Goal: Transaction & Acquisition: Obtain resource

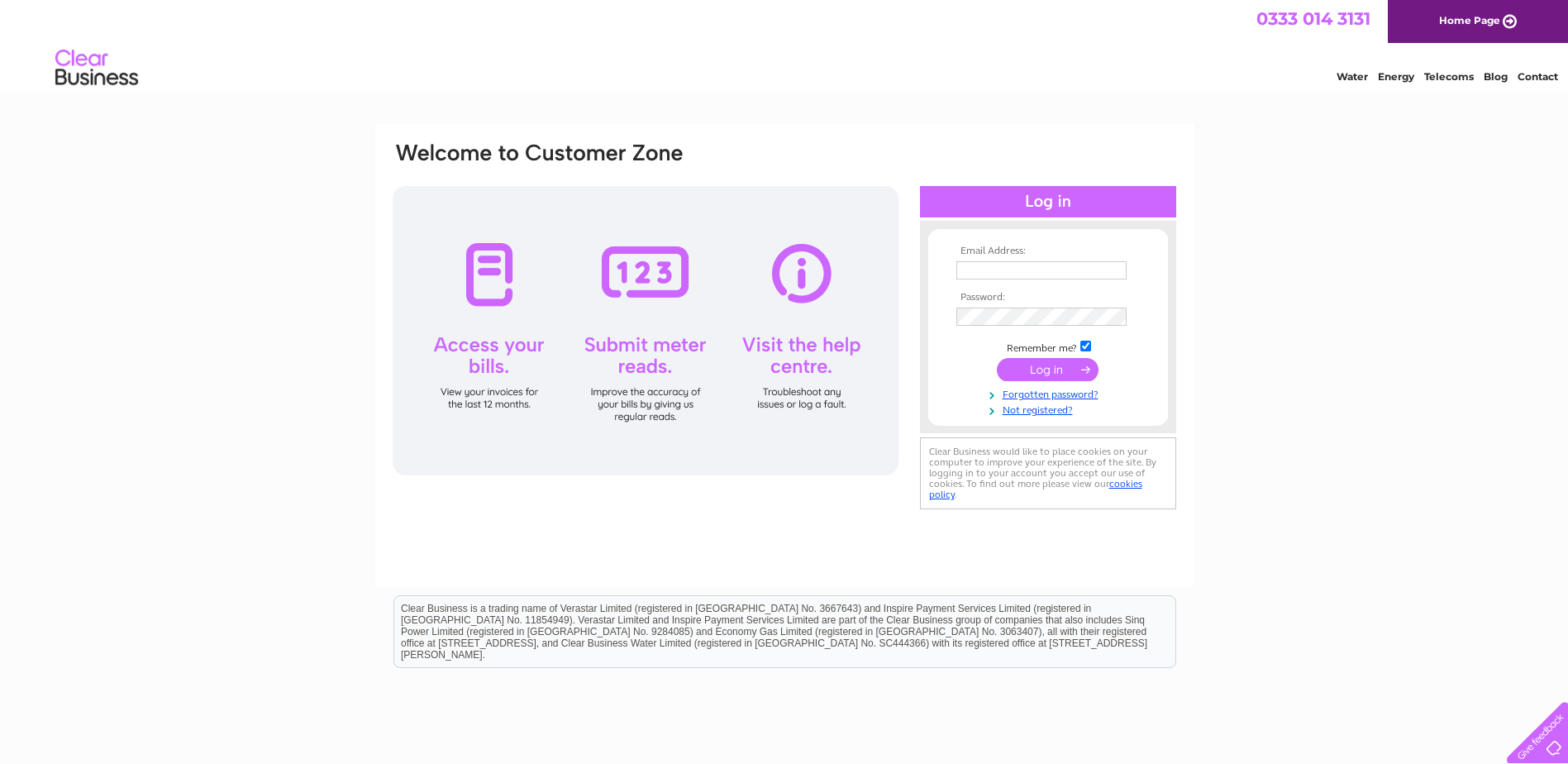
click at [979, 272] on input "text" at bounding box center [1042, 271] width 170 height 18
paste input "accountspayable@conserveplc.co.uk"
type input "accountspayable@conserveplc.co.uk"
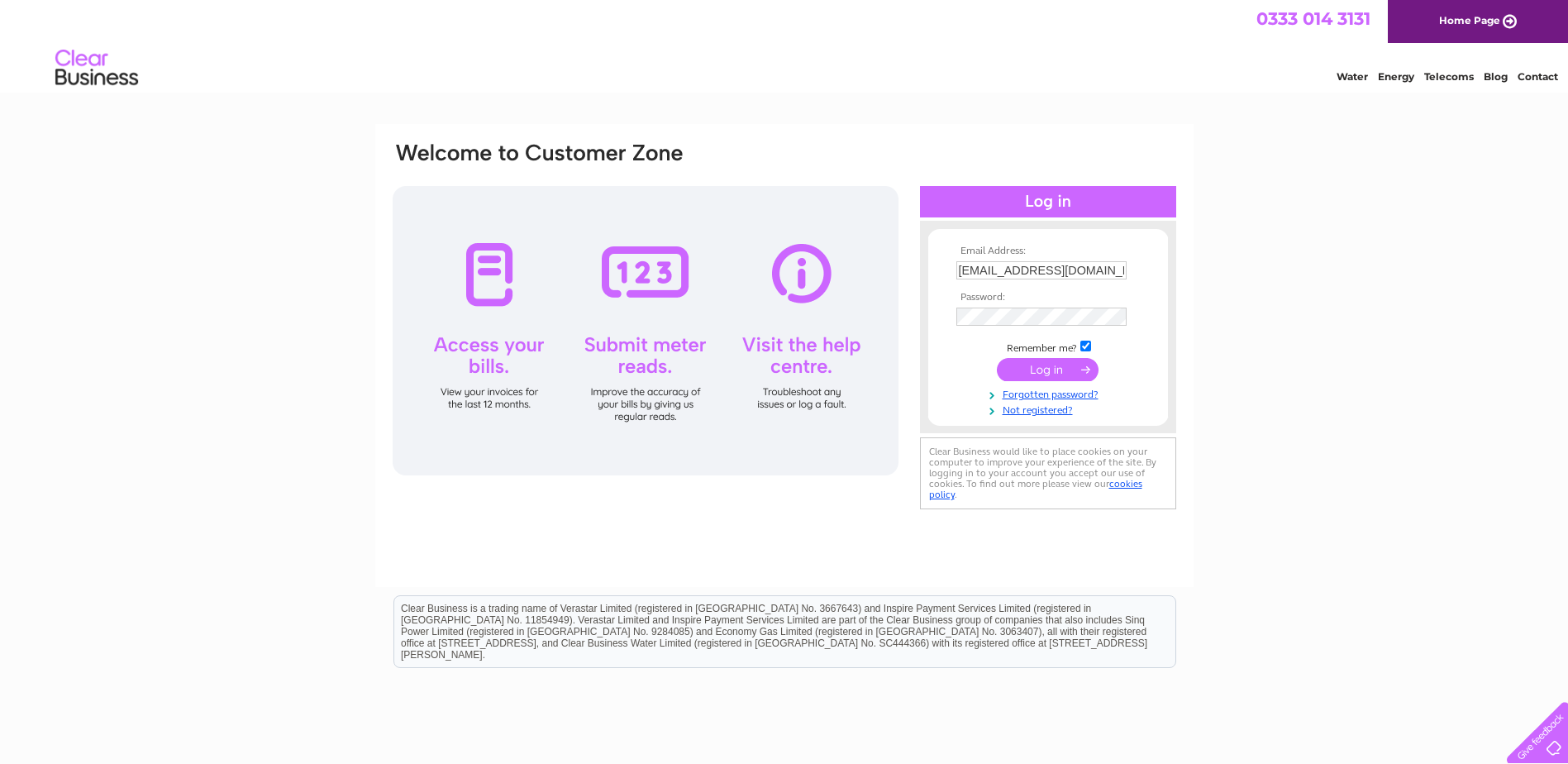
click at [1016, 305] on td at bounding box center [1048, 317] width 192 height 27
click at [1065, 373] on input "submit" at bounding box center [1047, 371] width 102 height 23
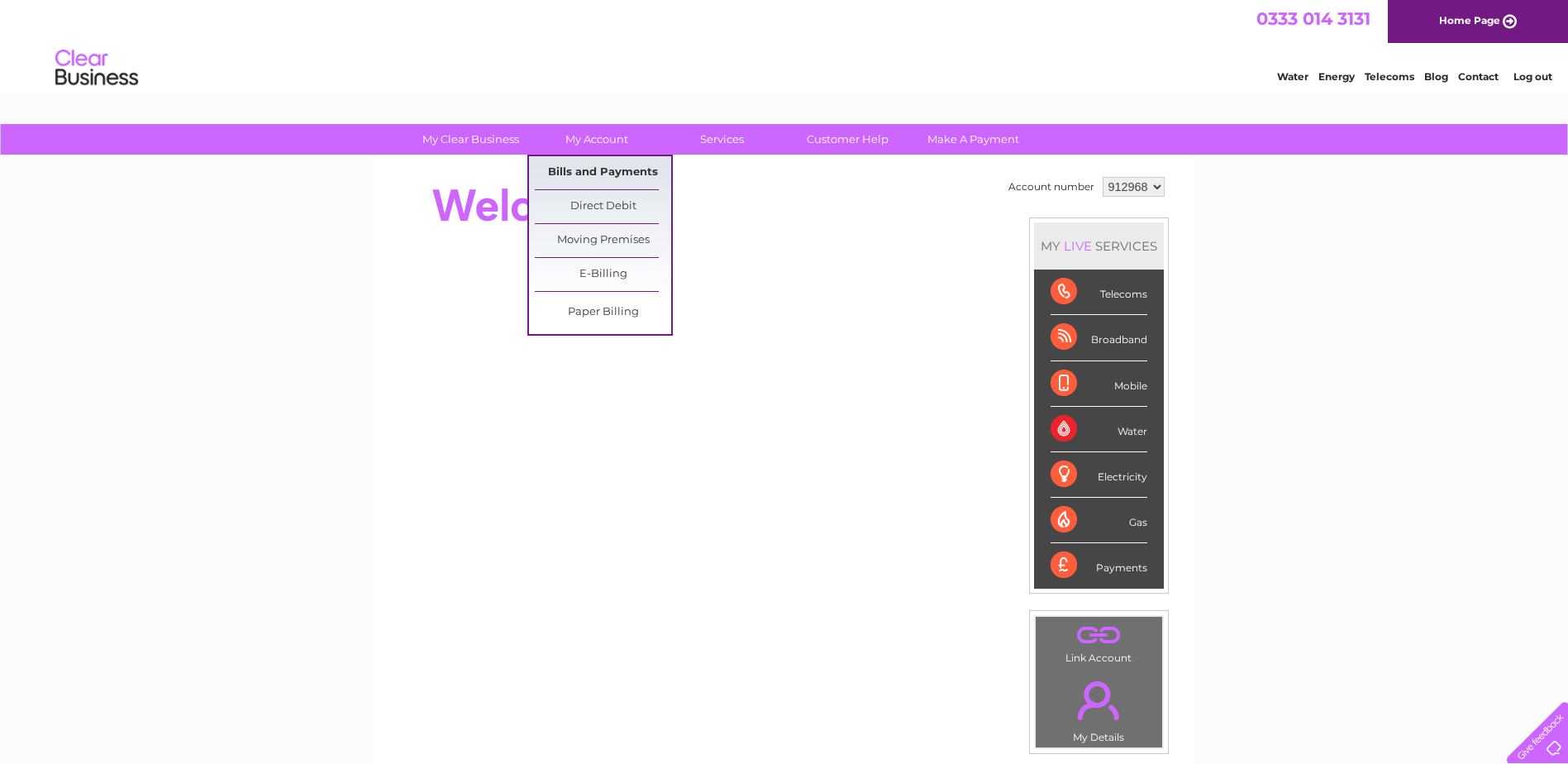
click at [609, 175] on link "Bills and Payments" at bounding box center [603, 173] width 136 height 33
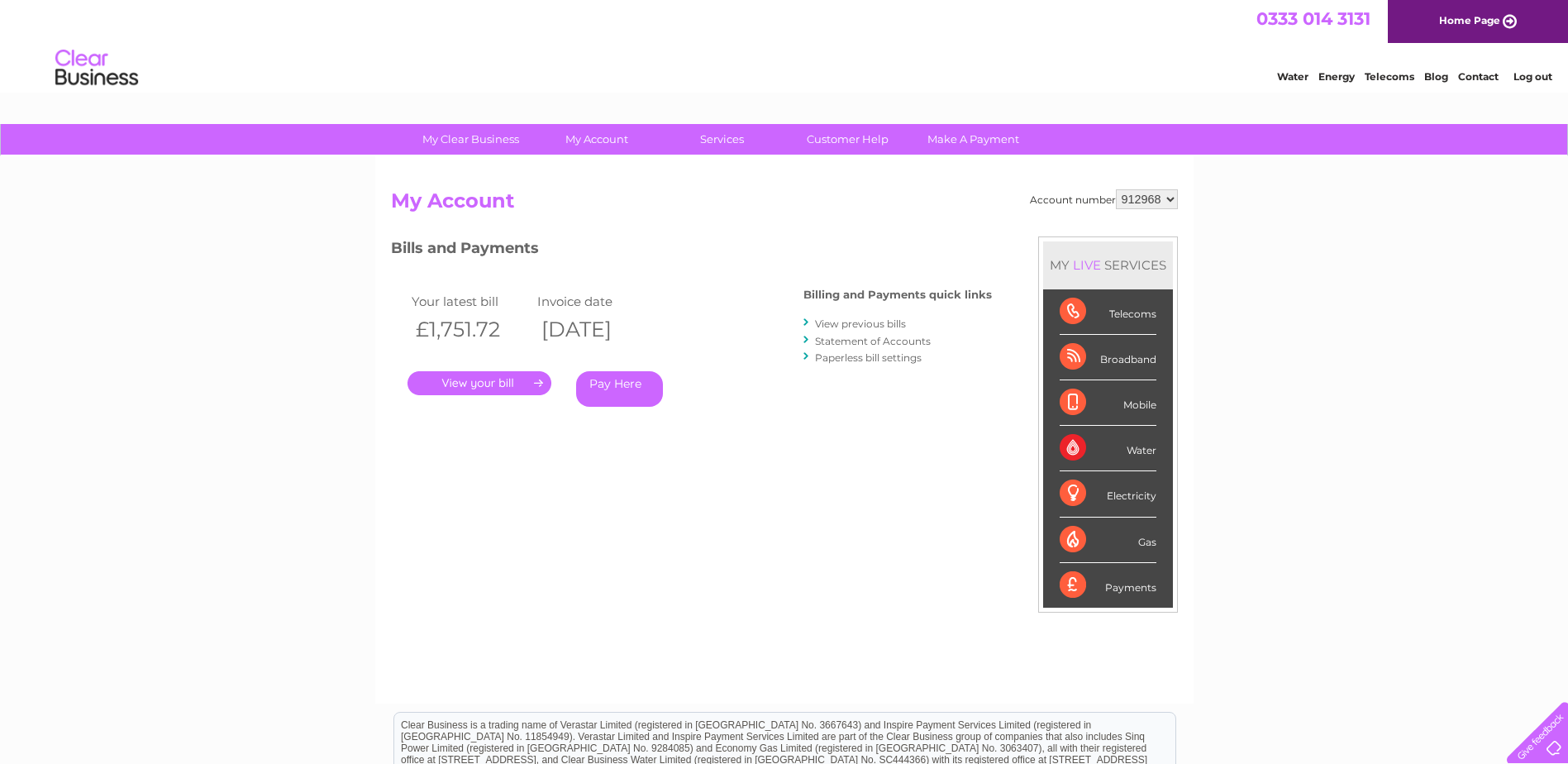
click at [1170, 195] on select "912968 930437" at bounding box center [1147, 199] width 62 height 20
select select "930437"
click at [1116, 189] on select "912968 930437" at bounding box center [1147, 199] width 62 height 20
click at [843, 319] on link "View previous bills" at bounding box center [860, 324] width 91 height 13
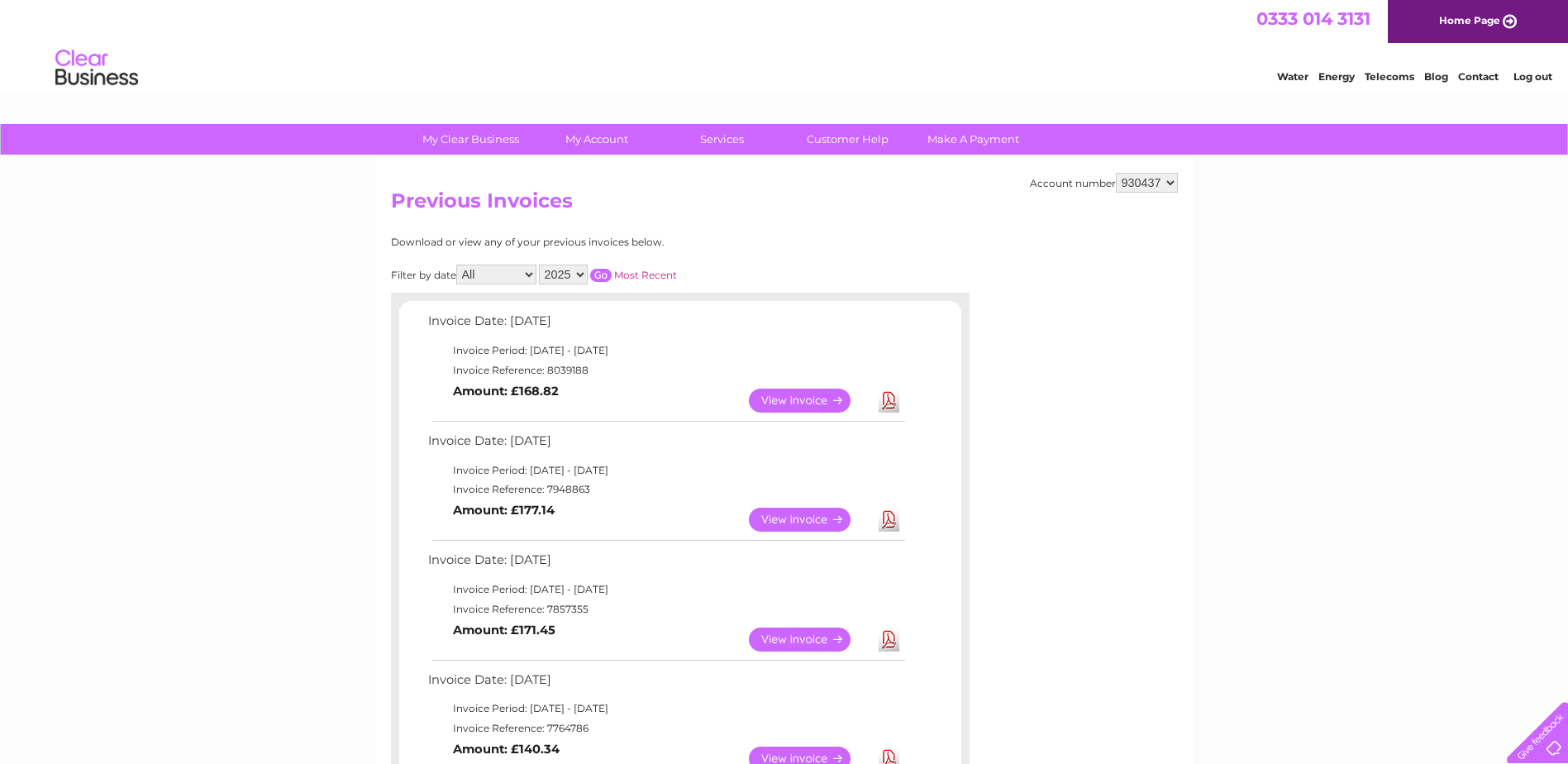
click at [873, 518] on td "View" at bounding box center [810, 519] width 130 height 32
click at [902, 519] on td "Download" at bounding box center [889, 519] width 29 height 32
click at [901, 522] on td "Download" at bounding box center [889, 519] width 29 height 32
click at [897, 522] on link "Download" at bounding box center [889, 520] width 21 height 24
click at [886, 403] on link "Download" at bounding box center [889, 401] width 21 height 24
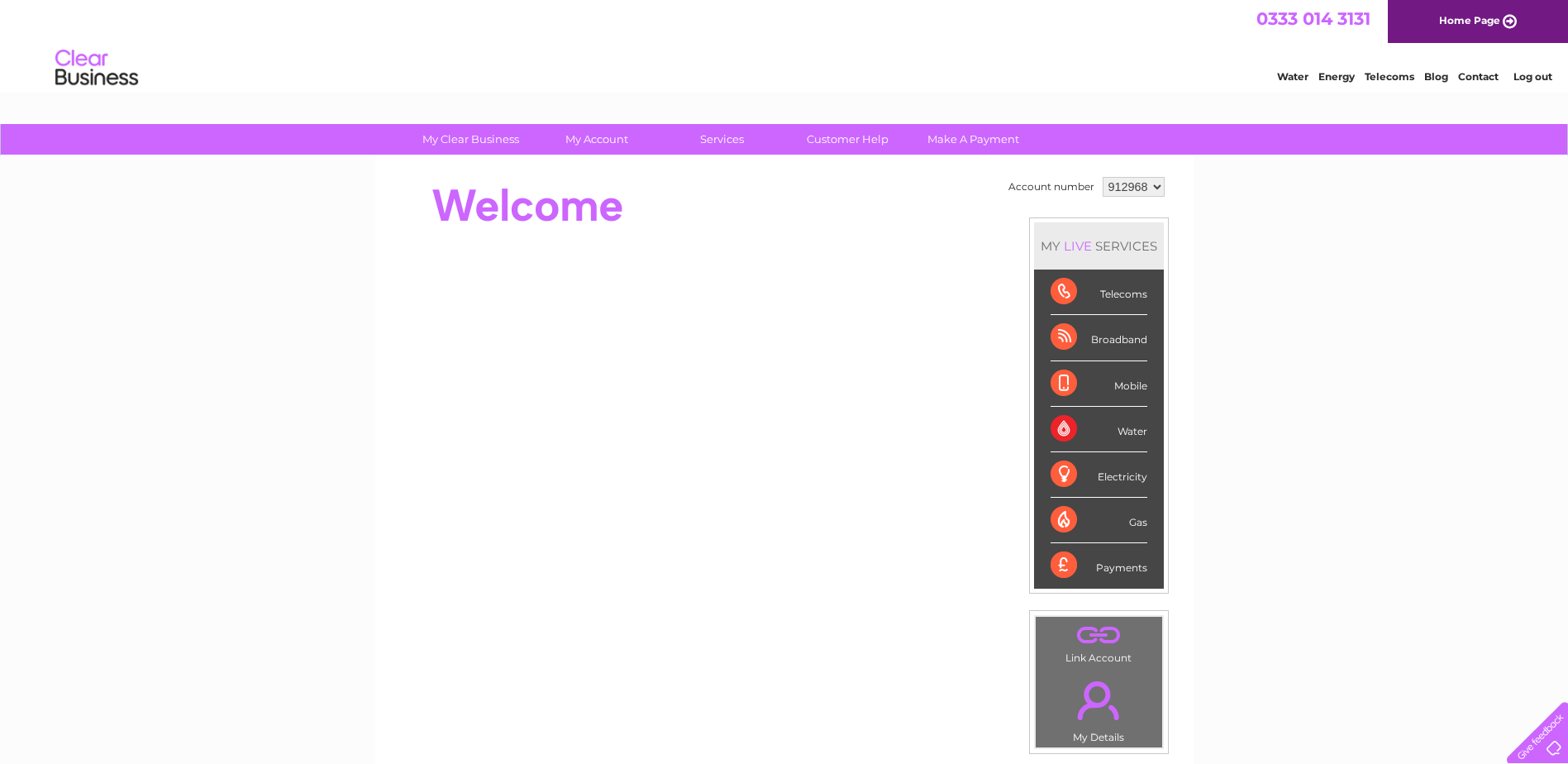
click at [1540, 71] on link "Log out" at bounding box center [1533, 77] width 38 height 13
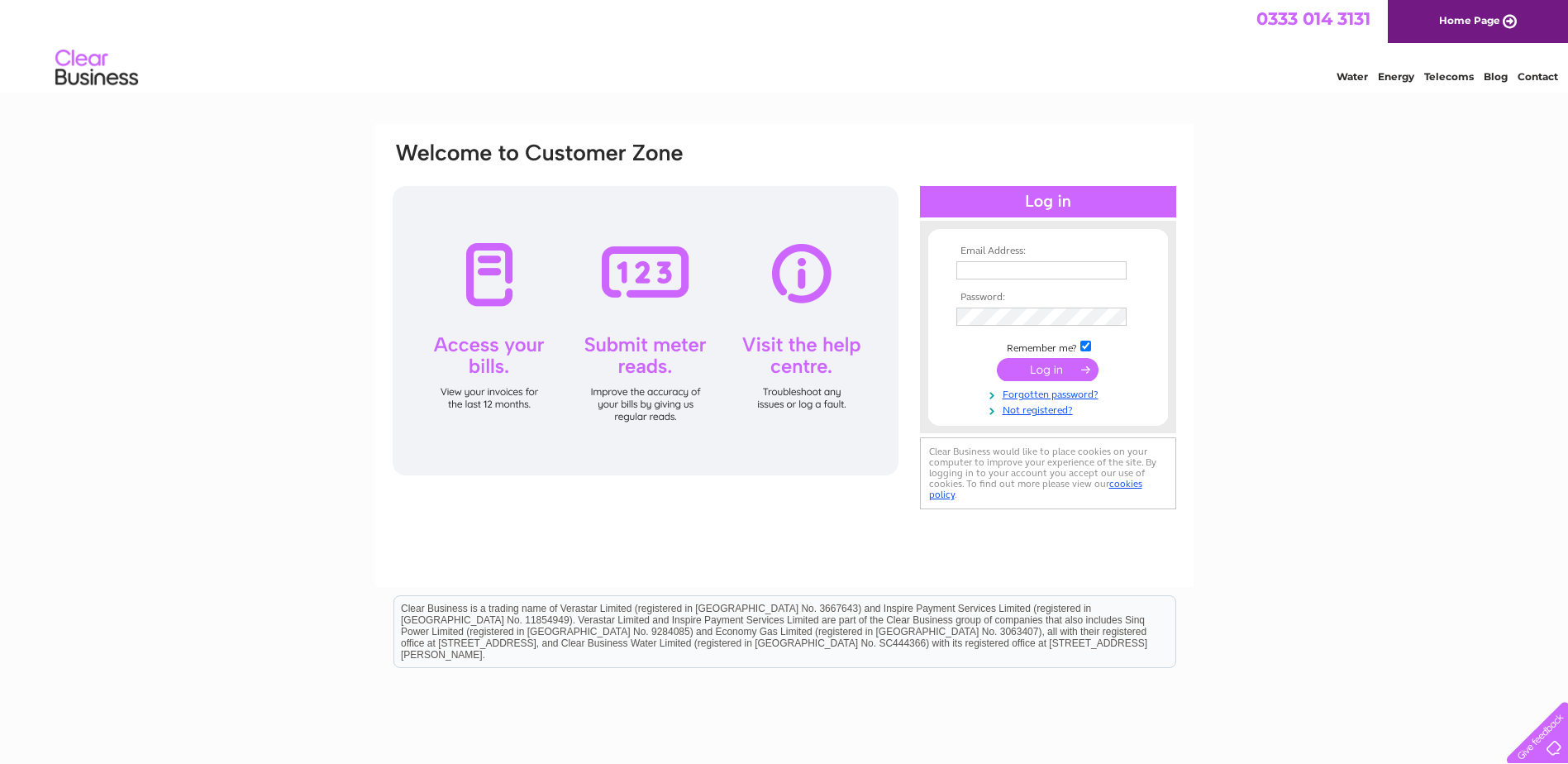
click at [974, 270] on input "text" at bounding box center [1042, 271] width 170 height 18
paste input "[EMAIL_ADDRESS][DOMAIN_NAME]"
type input "[EMAIL_ADDRESS][DOMAIN_NAME]"
click at [1017, 378] on input "submit" at bounding box center [1047, 369] width 102 height 23
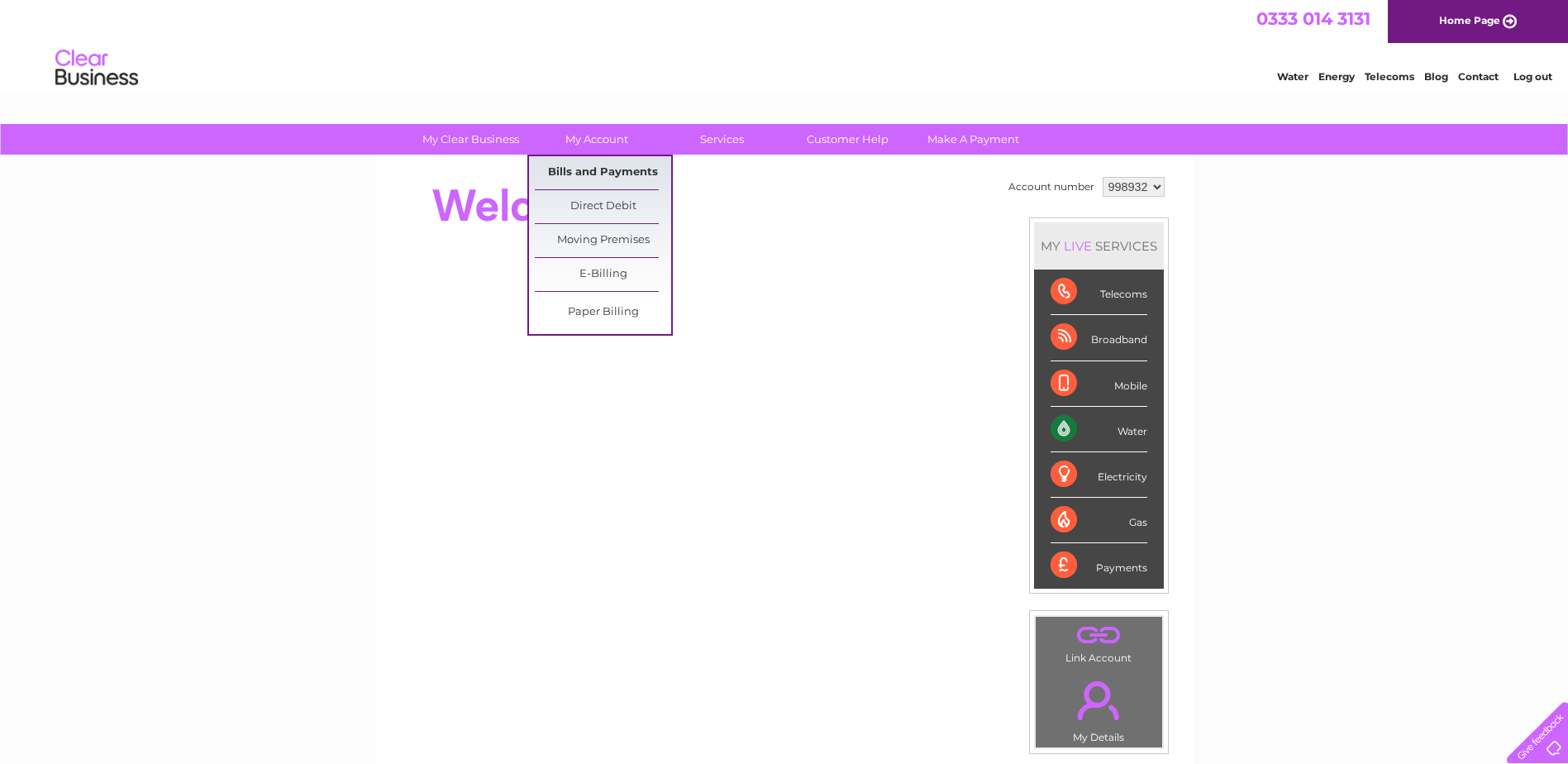
click at [573, 161] on link "Bills and Payments" at bounding box center [603, 173] width 136 height 33
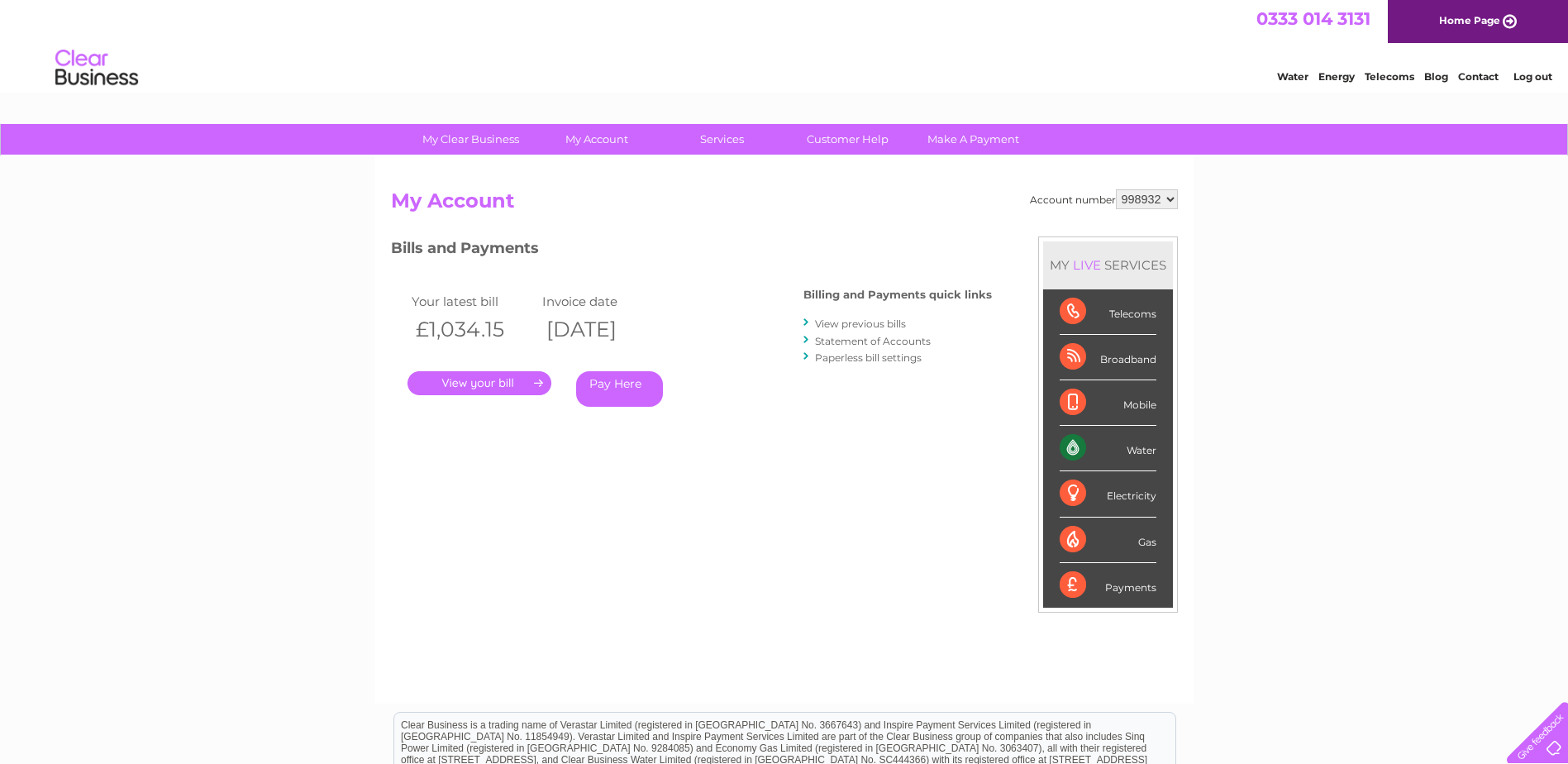
click at [485, 379] on link "." at bounding box center [478, 383] width 144 height 24
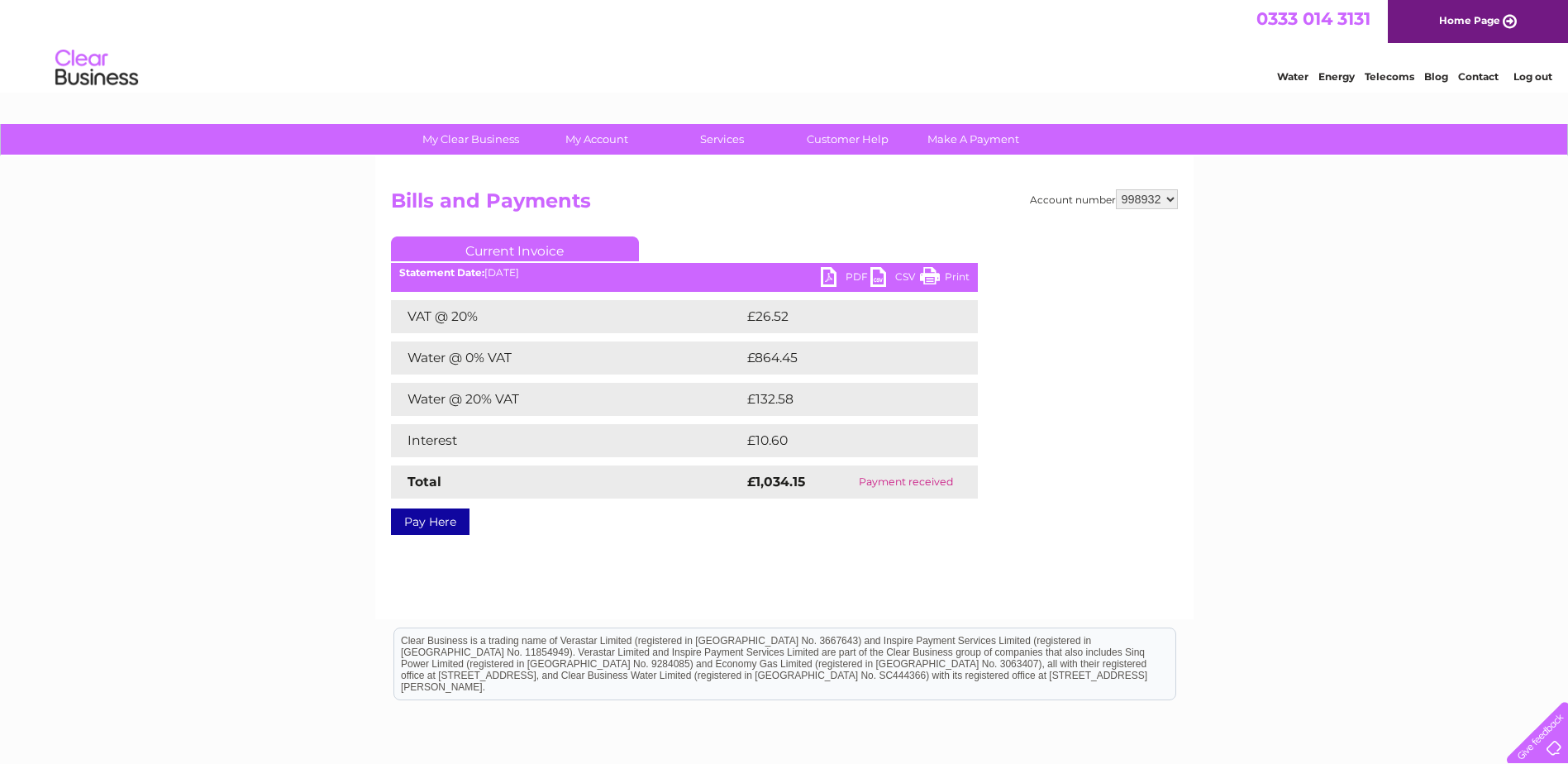
click at [836, 274] on link "PDF" at bounding box center [845, 279] width 49 height 24
